Goal: Task Accomplishment & Management: Manage account settings

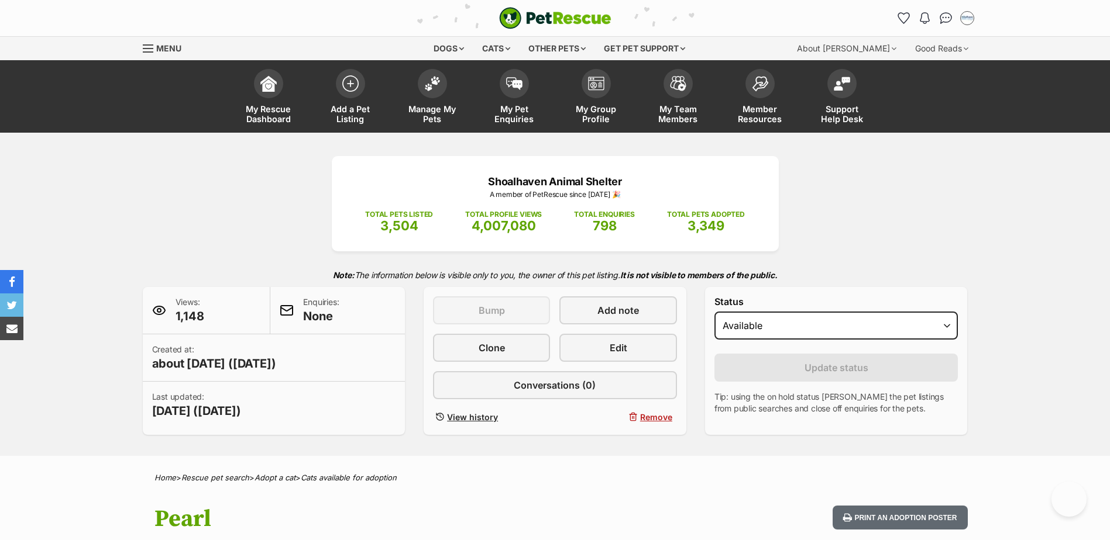
scroll to position [468, 0]
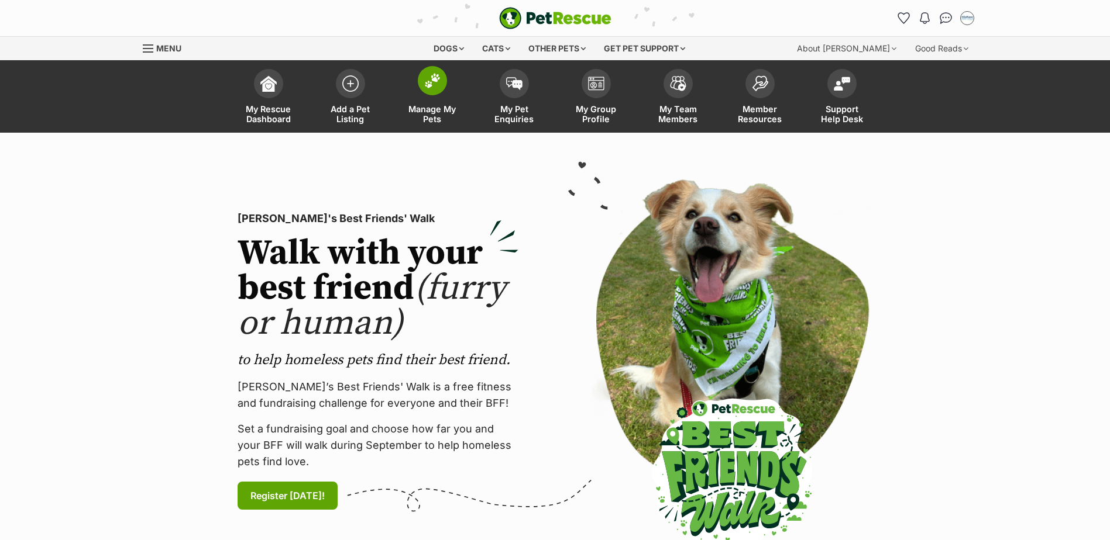
click at [443, 93] on link "Manage My Pets" at bounding box center [432, 98] width 82 height 70
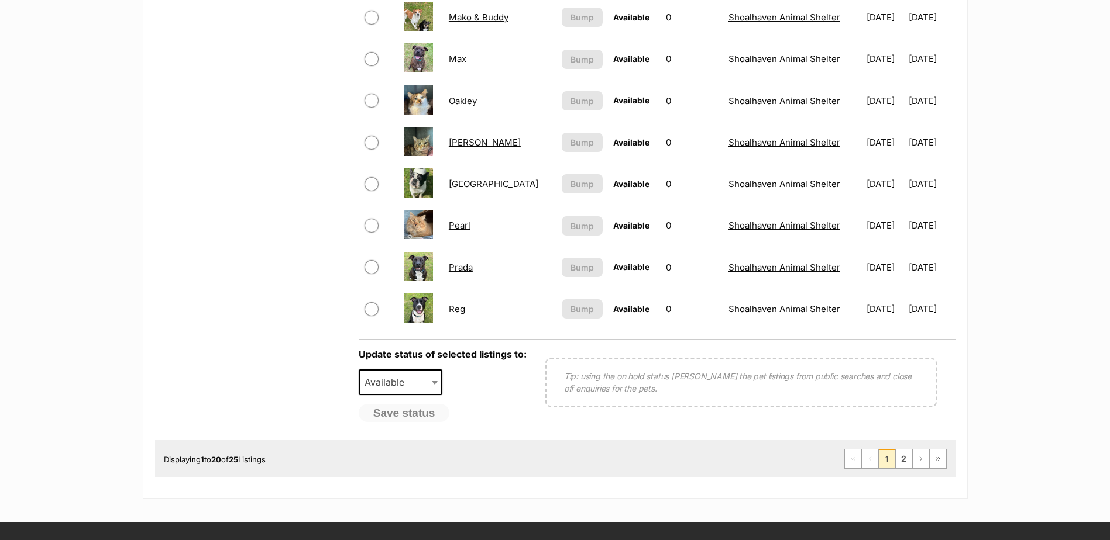
scroll to position [819, 0]
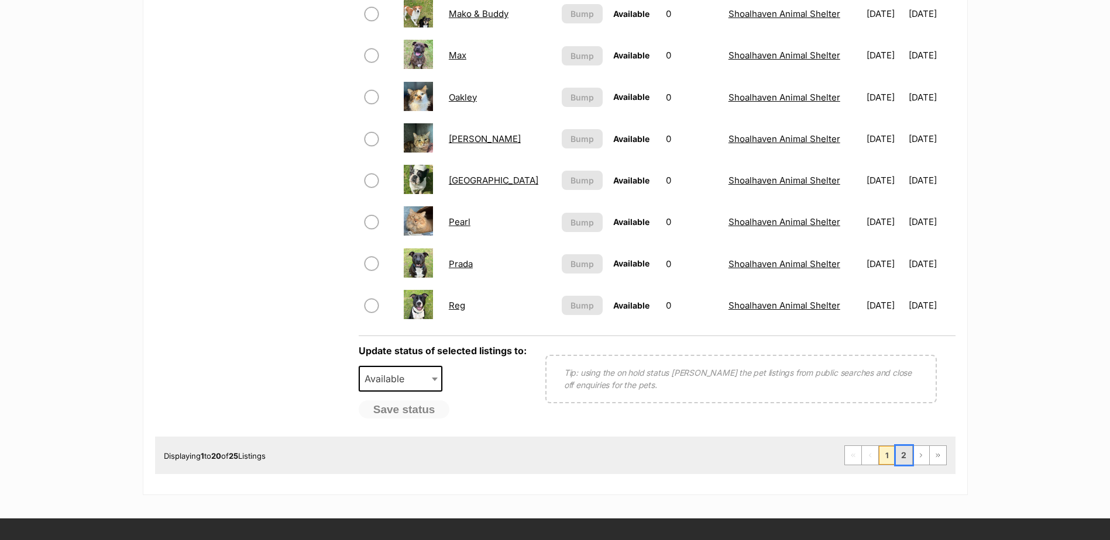
click at [911, 462] on link "2" at bounding box center [904, 455] width 16 height 19
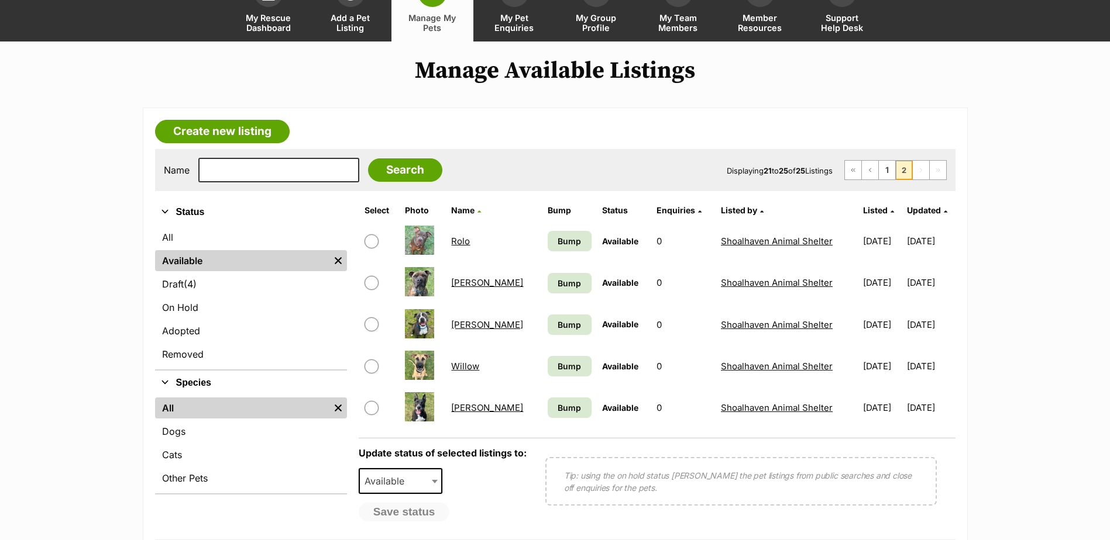
scroll to position [117, 0]
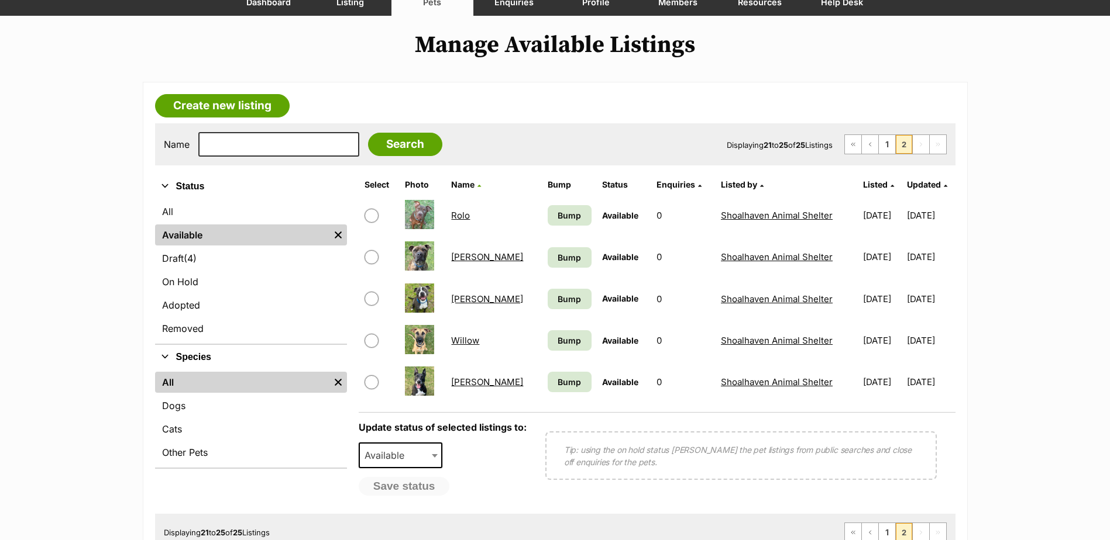
click at [457, 296] on link "Tate" at bounding box center [487, 299] width 72 height 11
